Goal: Obtain resource: Obtain resource

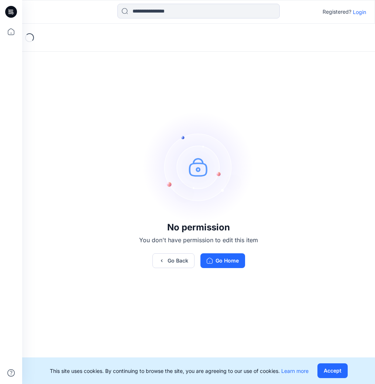
click at [359, 13] on p "Login" at bounding box center [359, 12] width 13 height 8
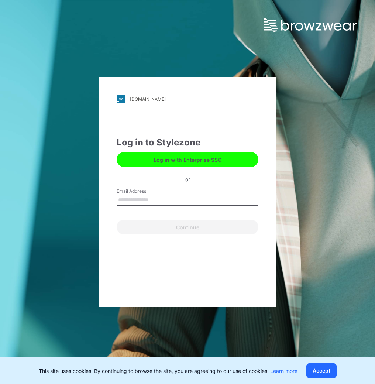
click at [160, 199] on input "Email Address" at bounding box center [188, 200] width 142 height 11
type input "**********"
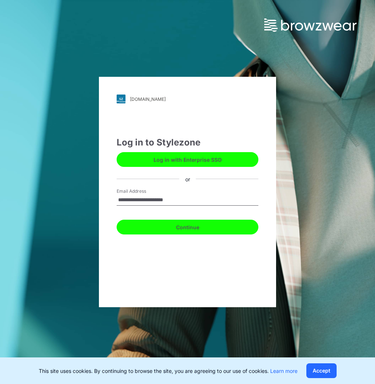
click at [159, 229] on button "Continue" at bounding box center [188, 227] width 142 height 15
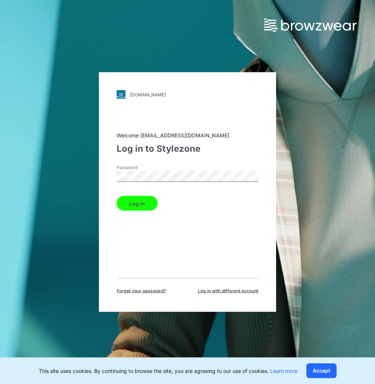
click at [144, 204] on button "Log in" at bounding box center [137, 203] width 41 height 15
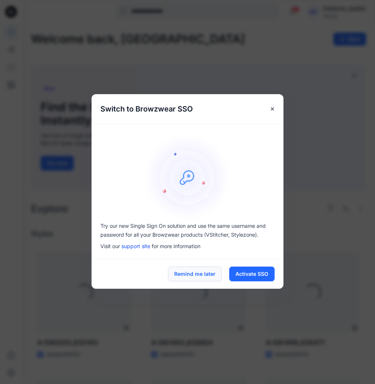
click at [203, 271] on button "Remind me later" at bounding box center [195, 274] width 54 height 15
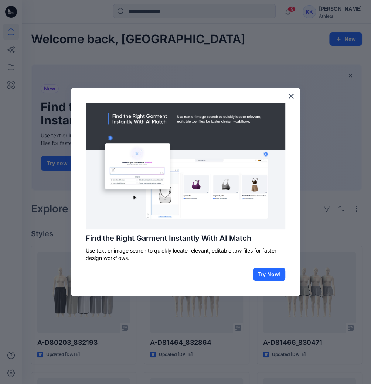
click at [292, 96] on button "×" at bounding box center [290, 96] width 7 height 12
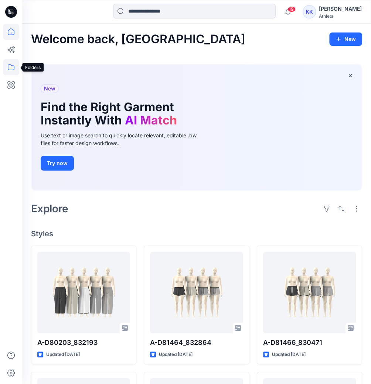
click at [16, 62] on icon at bounding box center [11, 67] width 16 height 16
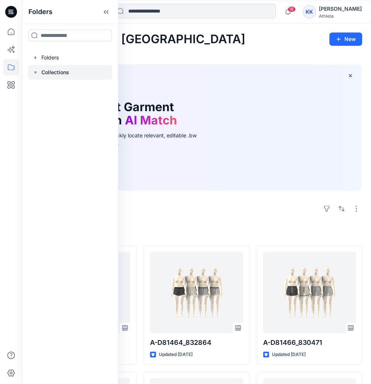
click at [50, 73] on p "Collections" at bounding box center [55, 72] width 28 height 9
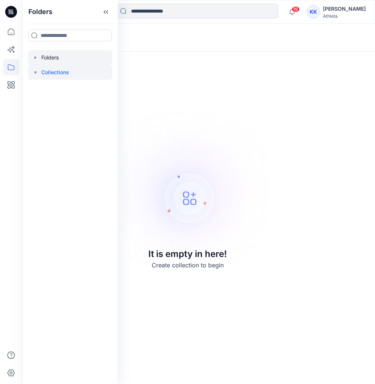
click at [45, 57] on div at bounding box center [70, 57] width 84 height 15
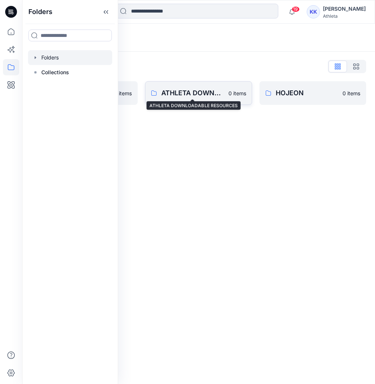
click at [210, 94] on p "ATHLETA DOWNLOADABLE RESOURCES" at bounding box center [192, 93] width 62 height 10
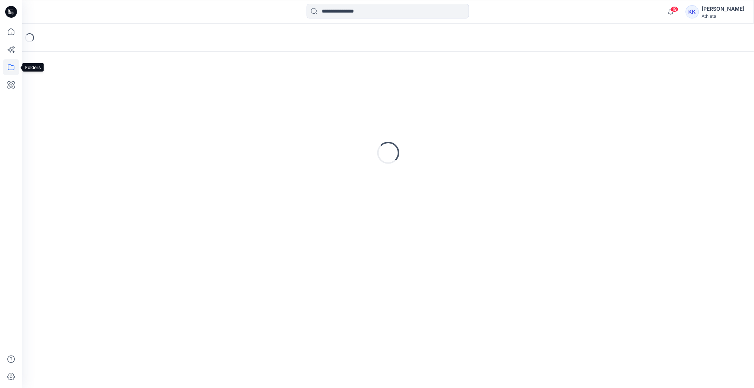
click at [8, 66] on icon at bounding box center [11, 67] width 7 height 6
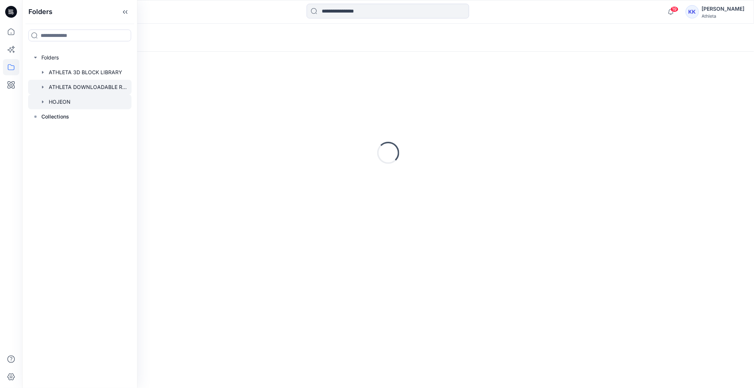
click at [47, 101] on div at bounding box center [79, 102] width 103 height 15
click at [47, 93] on div at bounding box center [79, 87] width 103 height 15
click at [8, 33] on icon at bounding box center [11, 31] width 7 height 7
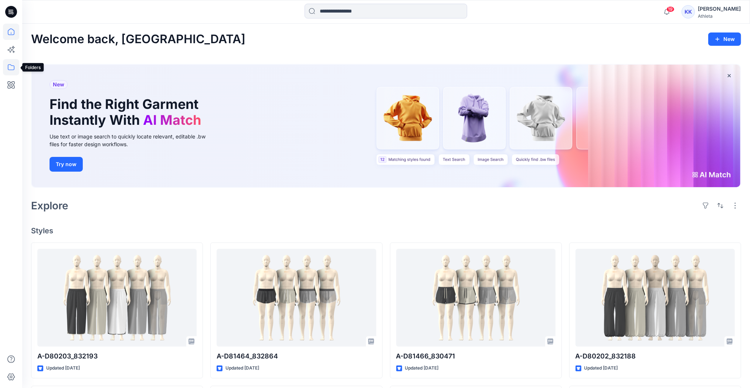
click at [13, 68] on icon at bounding box center [11, 67] width 16 height 16
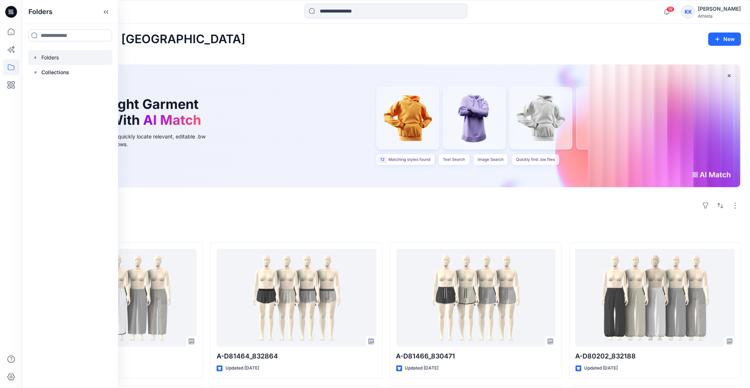
click at [37, 59] on icon "button" at bounding box center [36, 58] width 6 height 6
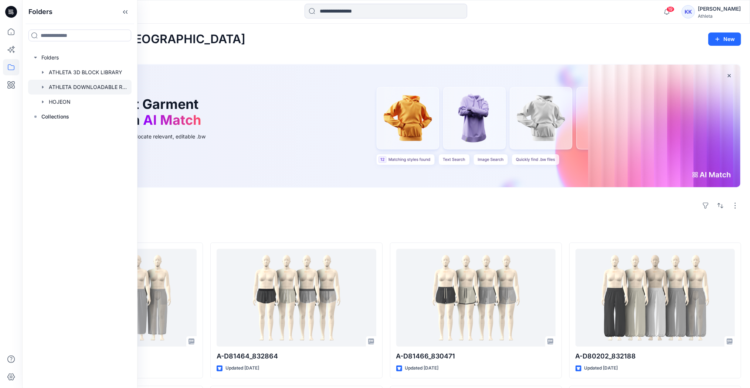
click at [45, 86] on icon "button" at bounding box center [43, 87] width 6 height 6
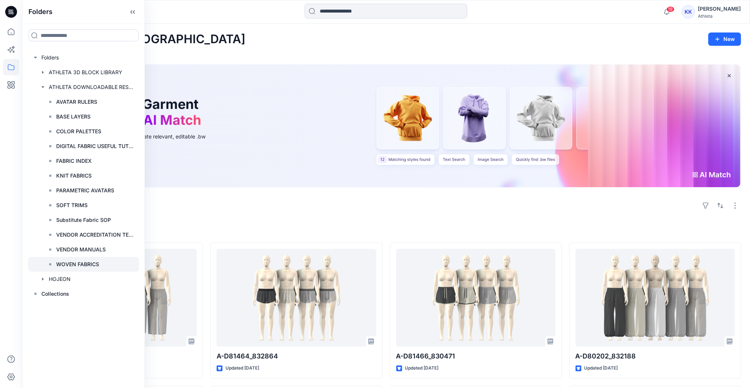
click at [89, 261] on p "WOVEN FABRICS" at bounding box center [77, 264] width 43 height 9
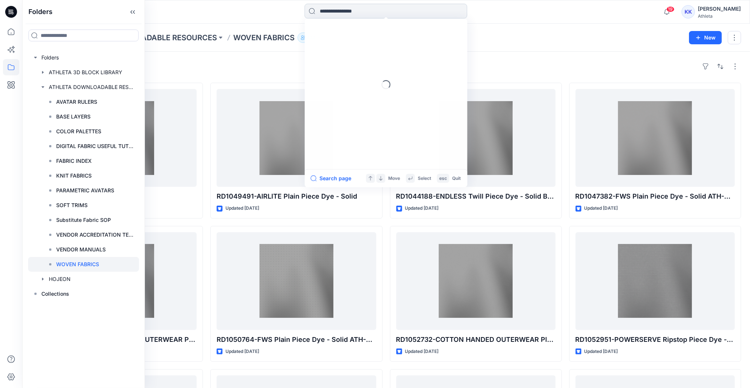
click at [344, 6] on input at bounding box center [385, 11] width 163 height 15
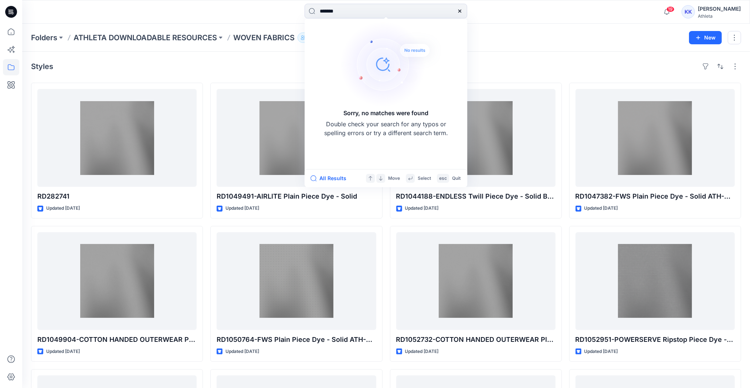
type input "*******"
click at [375, 8] on icon at bounding box center [460, 11] width 6 height 6
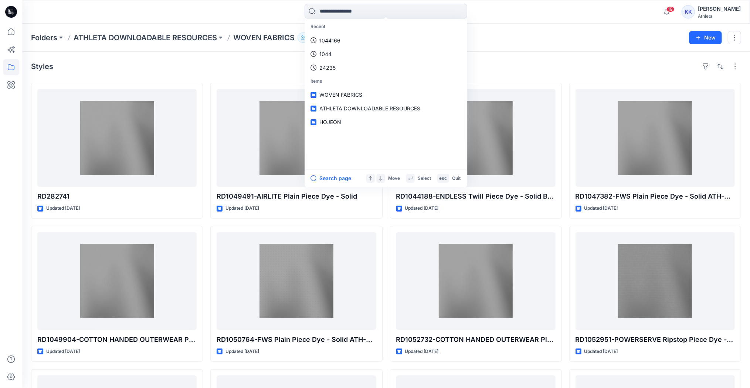
click at [247, 58] on div "Styles RD282741 Updated [DATE] RD1049904-COTTON HANDED OUTERWEAR Plain Piece Dy…" at bounding box center [386, 296] width 728 height 489
click at [333, 10] on input at bounding box center [385, 11] width 163 height 15
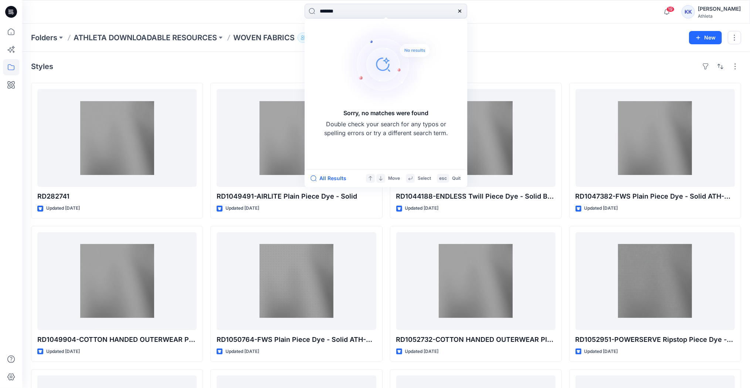
type input "*******"
click at [375, 11] on icon at bounding box center [459, 11] width 3 height 3
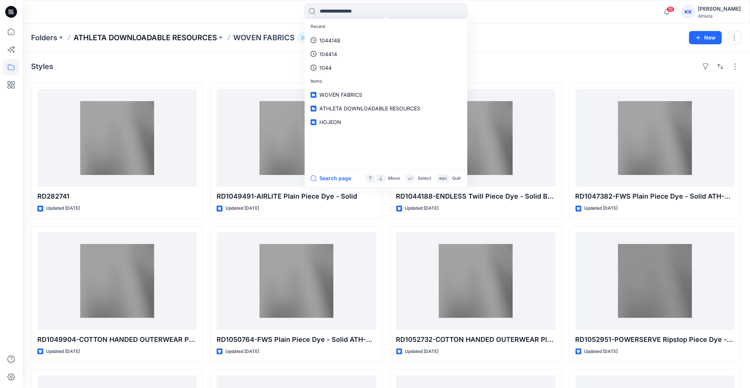
click at [202, 41] on p "ATHLETA DOWNLOADABLE RESOURCES" at bounding box center [145, 38] width 143 height 10
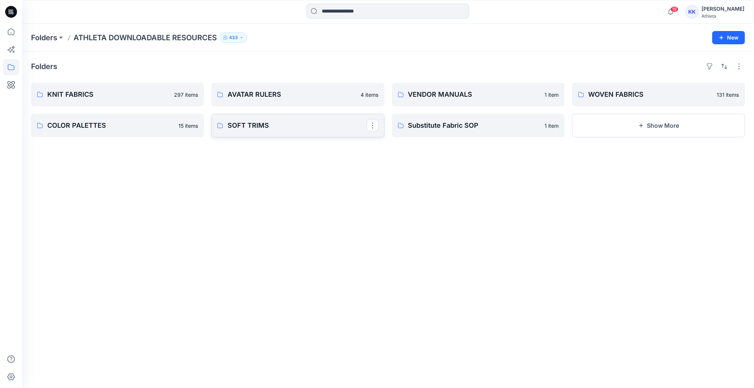
click at [265, 121] on p "SOFT TRIMS" at bounding box center [297, 125] width 139 height 10
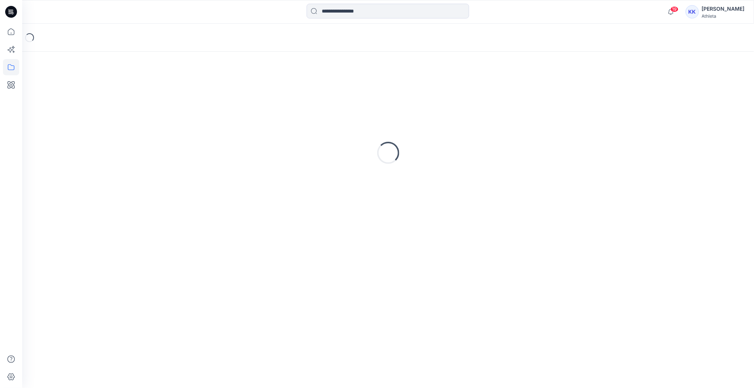
click at [265, 121] on div "Loading..." at bounding box center [388, 153] width 714 height 185
click at [361, 12] on input at bounding box center [388, 11] width 163 height 15
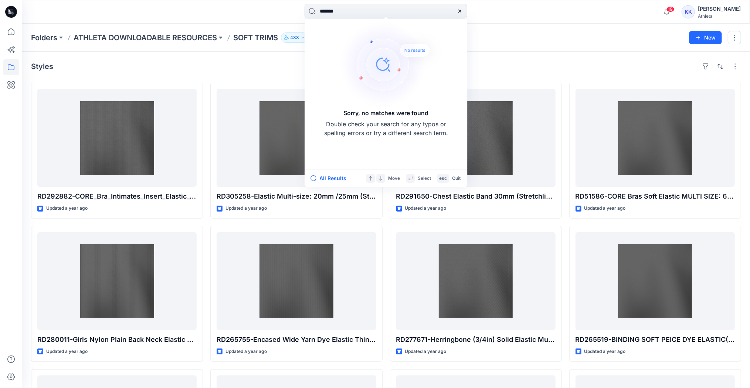
type input "*******"
click at [267, 68] on div "Styles" at bounding box center [386, 67] width 710 height 12
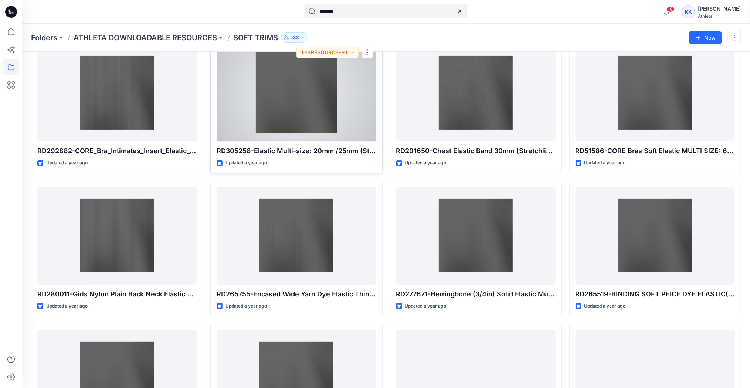
scroll to position [59, 0]
